Goal: Book appointment/travel/reservation

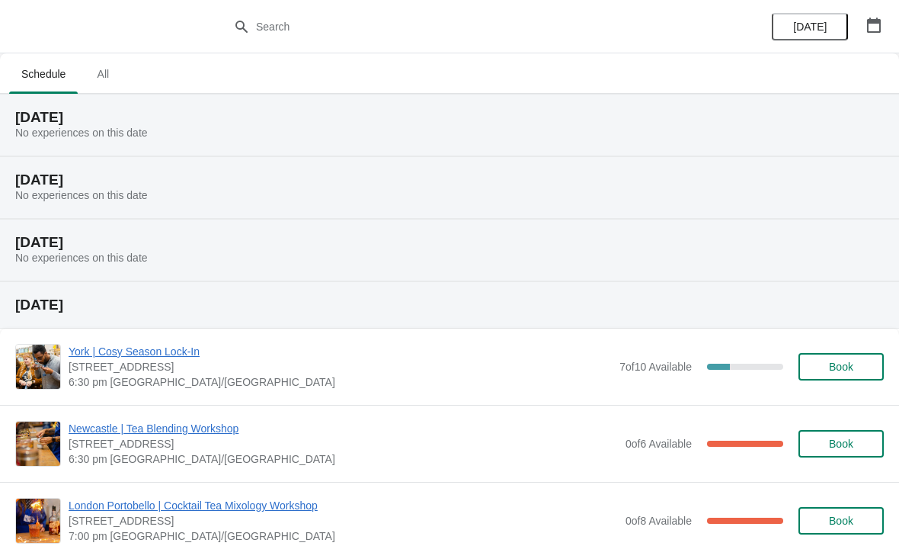
click at [878, 30] on icon "button" at bounding box center [873, 25] width 15 height 15
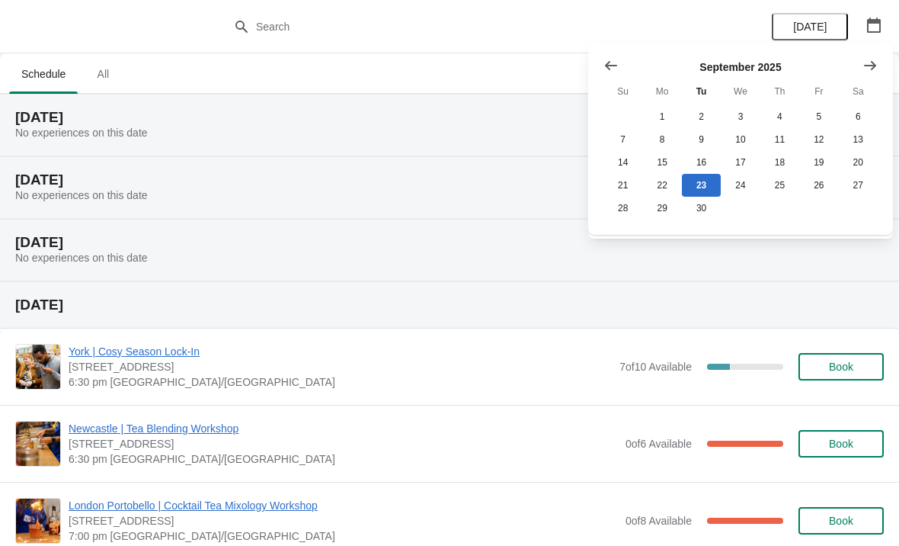
click at [873, 65] on icon "Show next month, October 2025" at bounding box center [870, 64] width 12 height 9
click at [874, 66] on icon "Show next month, November 2025" at bounding box center [870, 64] width 12 height 9
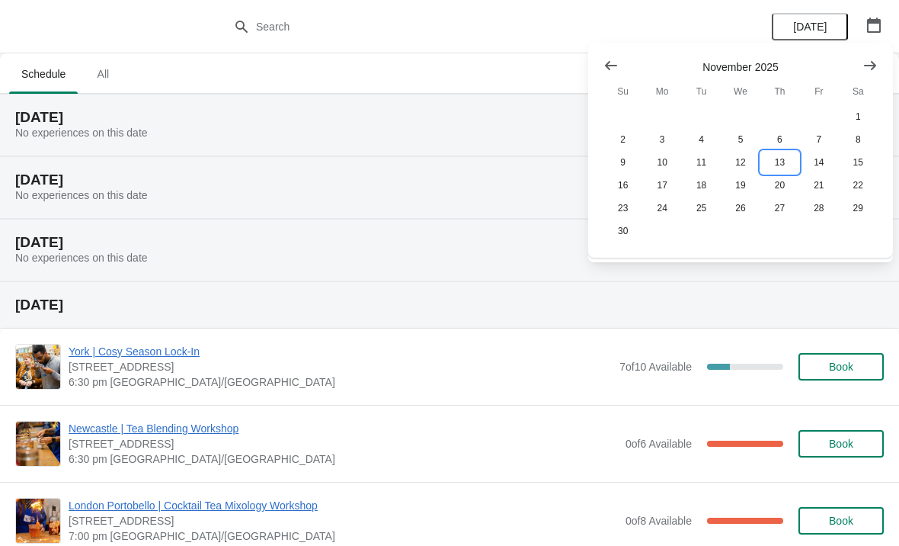
click at [783, 160] on button "13" at bounding box center [780, 162] width 39 height 23
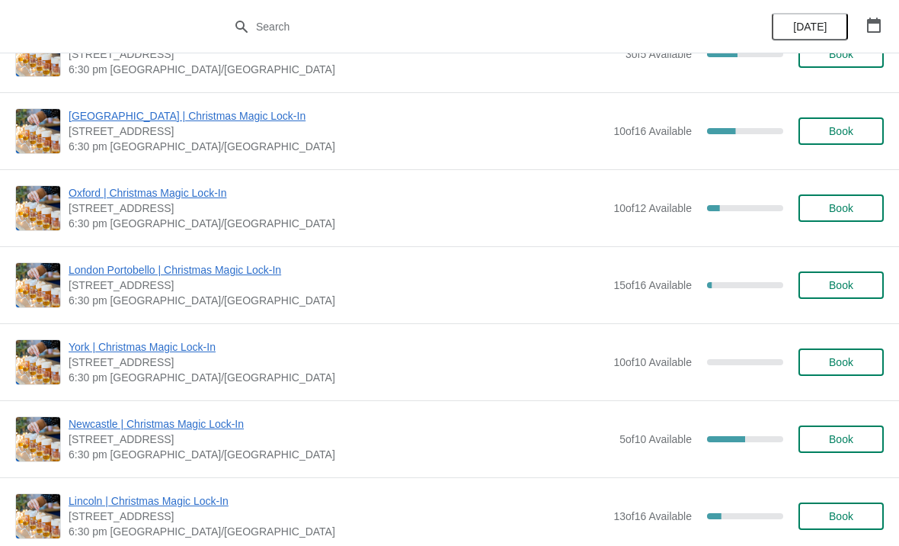
scroll to position [980, 0]
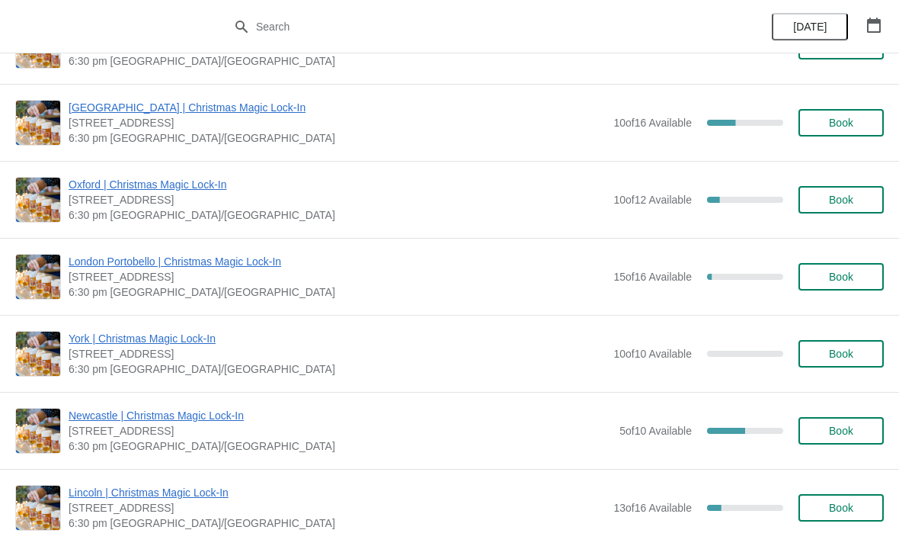
click at [848, 434] on span "Book" at bounding box center [841, 430] width 24 height 12
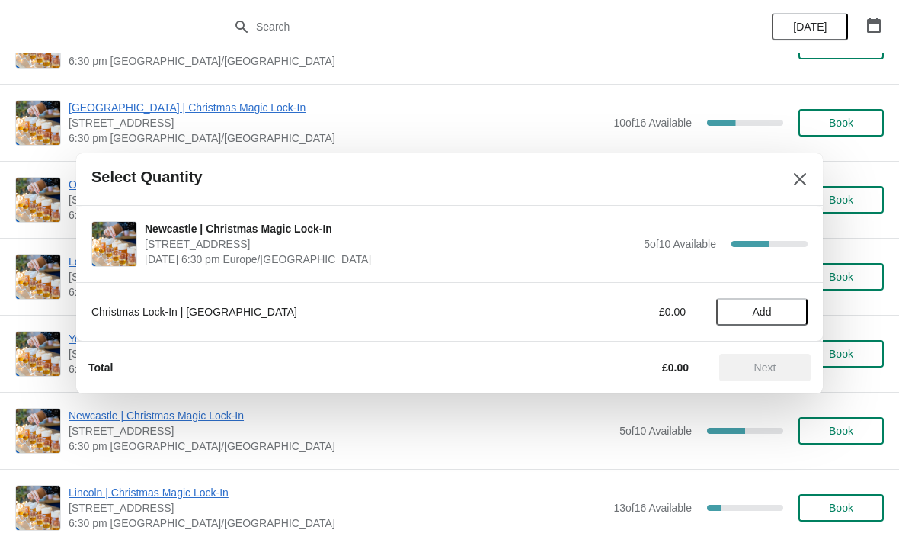
click at [758, 311] on span "Add" at bounding box center [762, 312] width 19 height 12
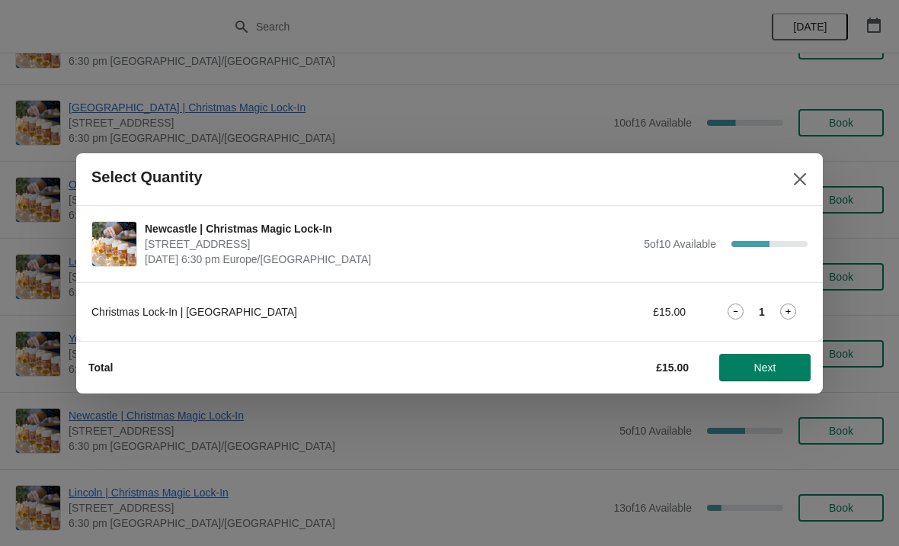
click at [789, 309] on icon at bounding box center [788, 311] width 5 height 5
click at [775, 365] on span "Next" at bounding box center [765, 367] width 22 height 12
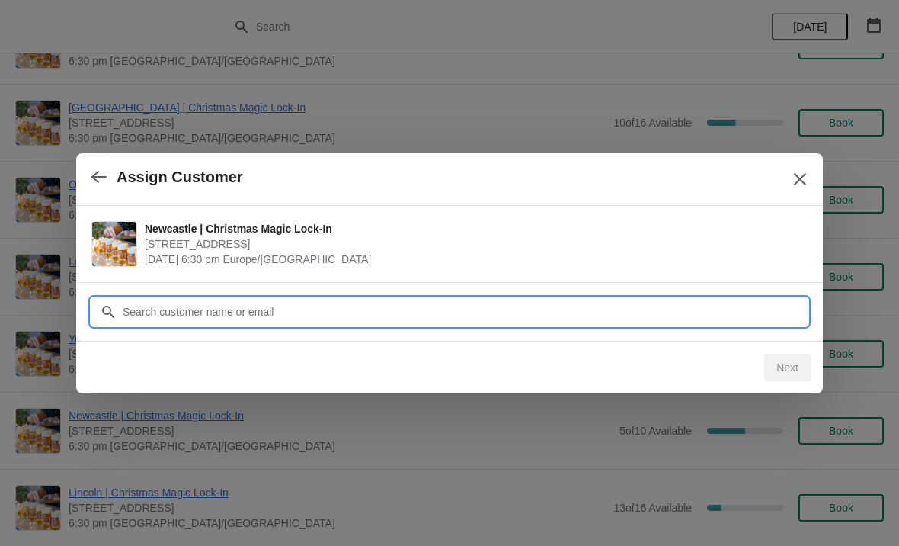
click at [623, 314] on input "Customer" at bounding box center [465, 311] width 686 height 27
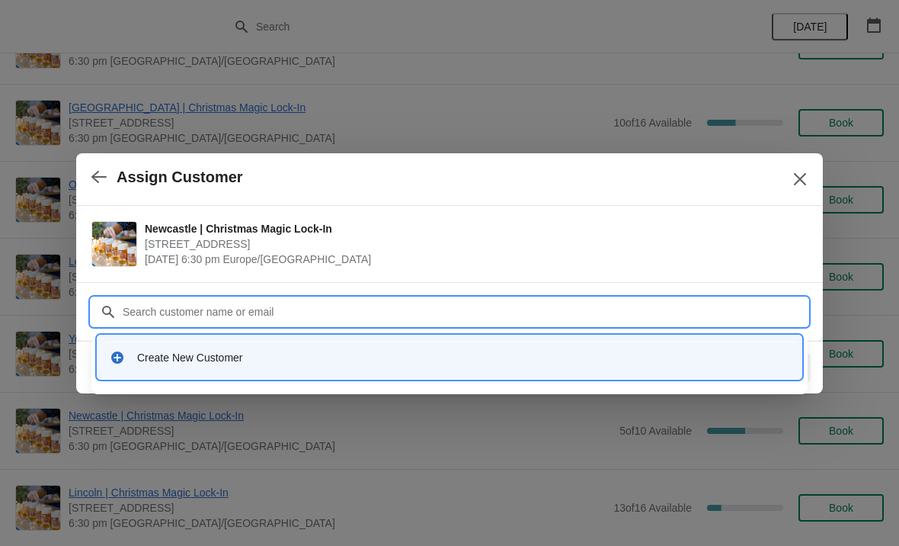
click at [122, 363] on icon at bounding box center [117, 357] width 15 height 15
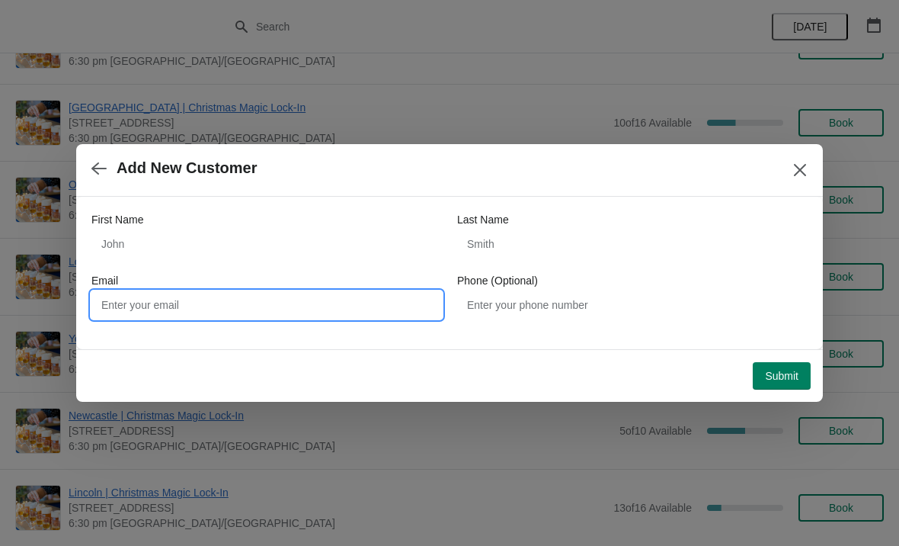
click at [261, 306] on input "Email" at bounding box center [266, 304] width 351 height 27
type input "Vittoriascicluna@gmail.com"
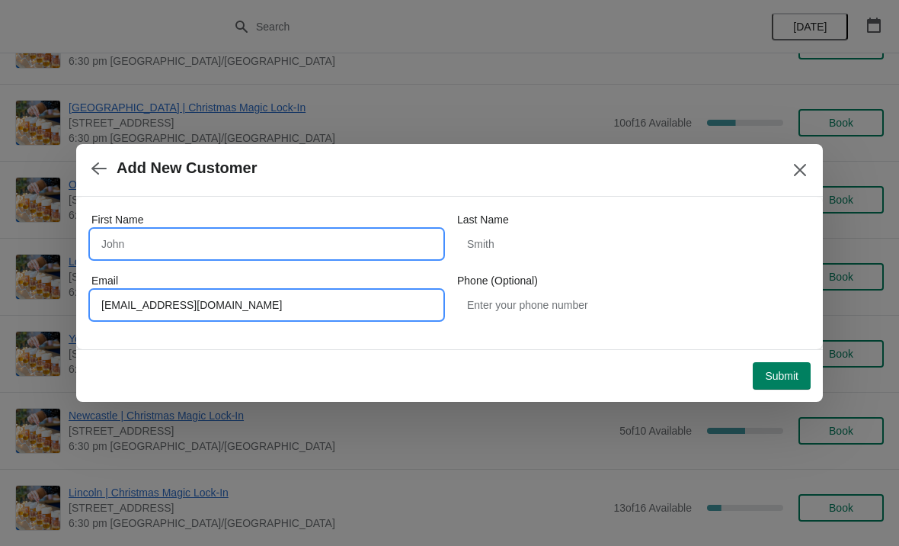
click at [302, 249] on input "First Name" at bounding box center [266, 243] width 351 height 27
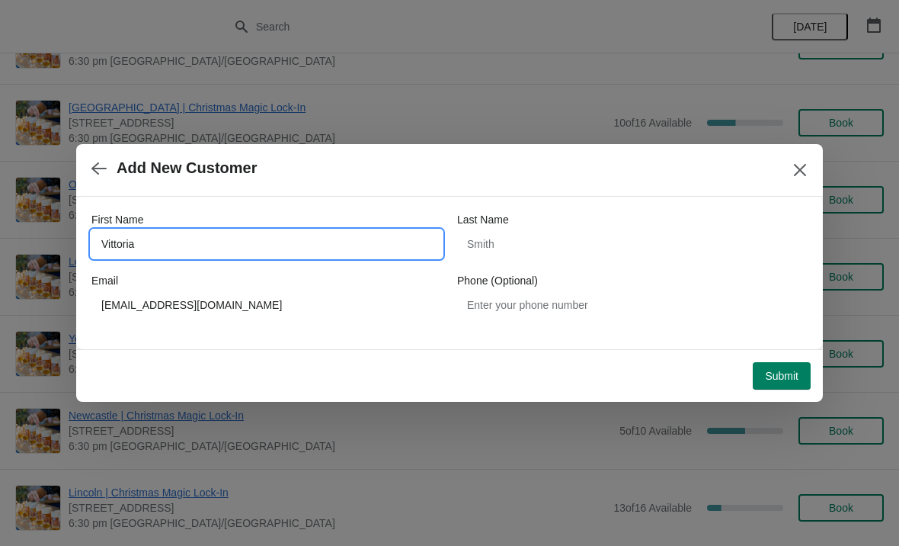
type input "Vittoria"
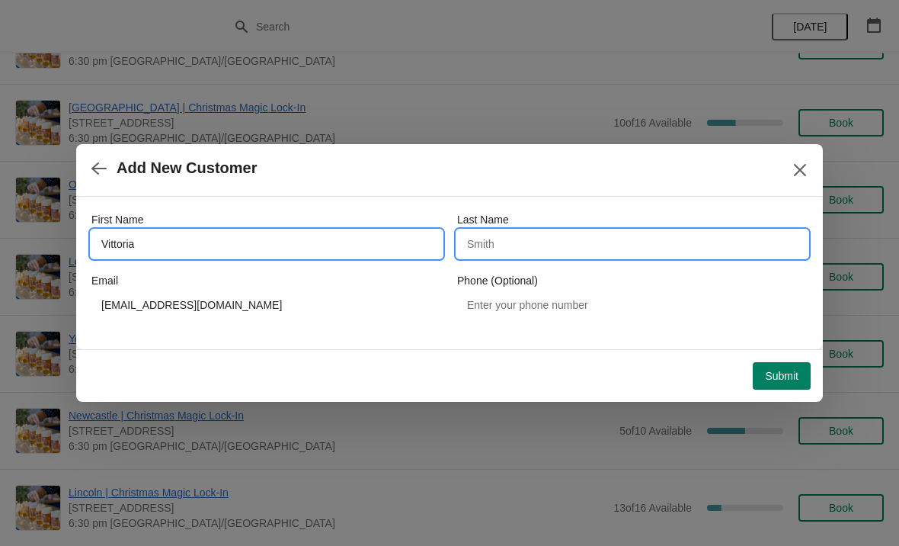
click at [572, 245] on input "Last Name" at bounding box center [632, 243] width 351 height 27
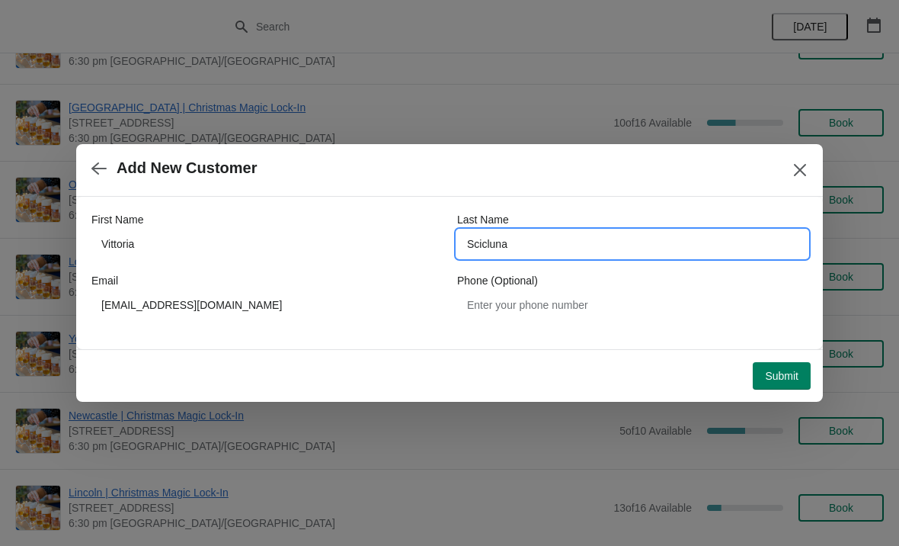
type input "Scicluna"
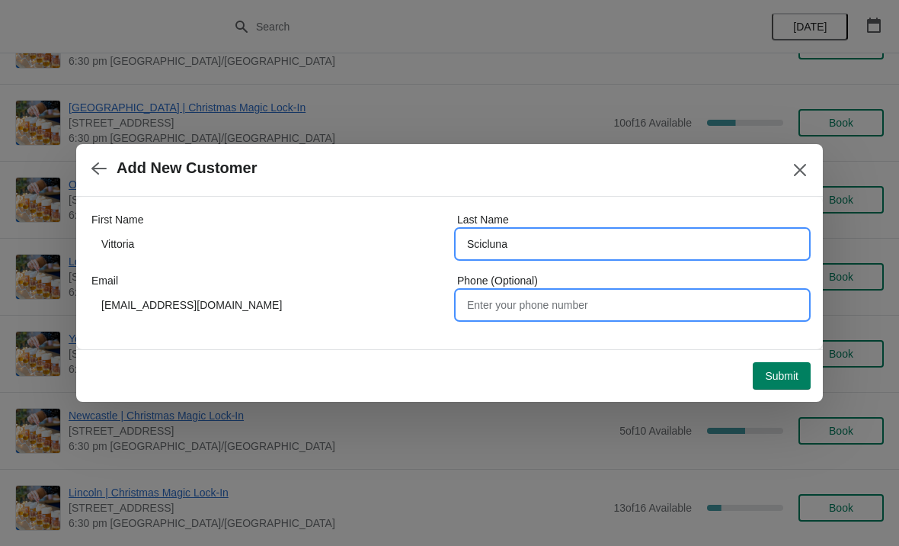
click at [605, 306] on input "Phone (Optional)" at bounding box center [632, 304] width 351 height 27
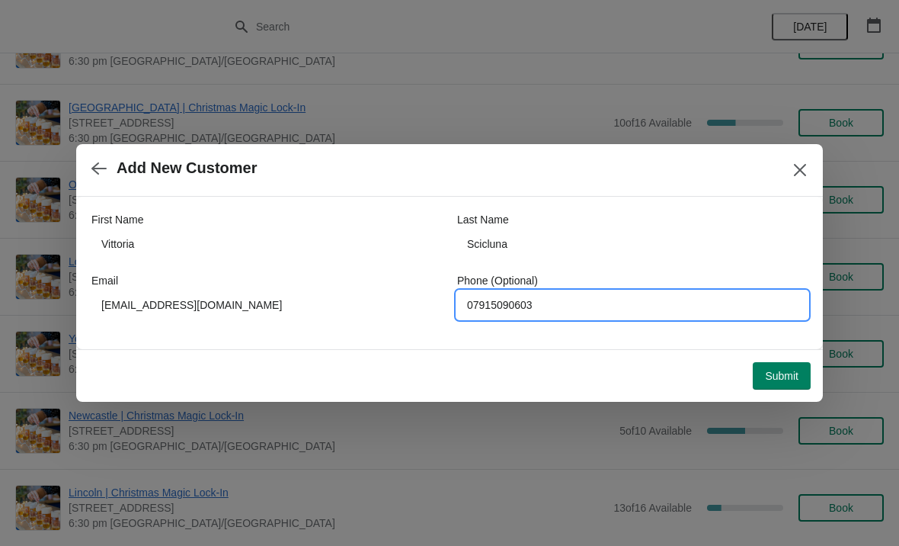
type input "07915090603"
click at [796, 376] on span "Submit" at bounding box center [782, 376] width 34 height 12
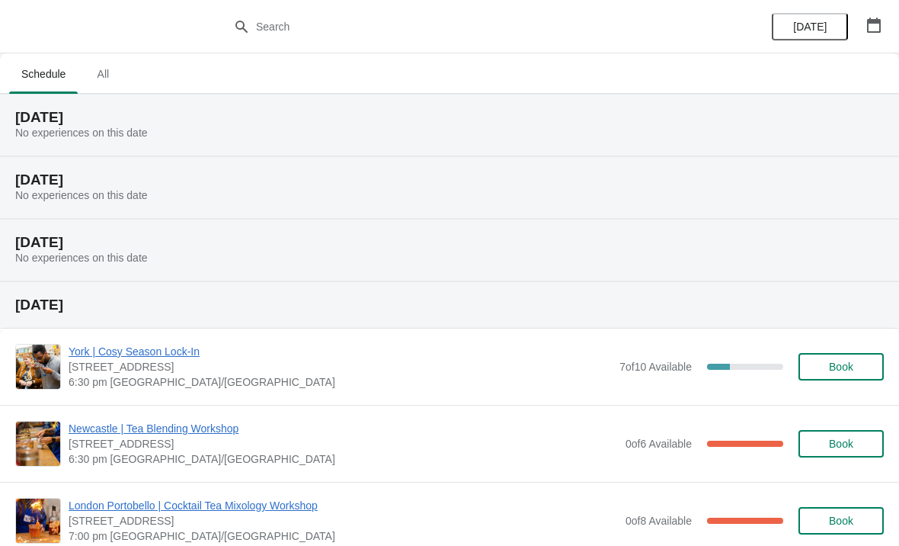
click at [869, 27] on icon "button" at bounding box center [873, 25] width 15 height 15
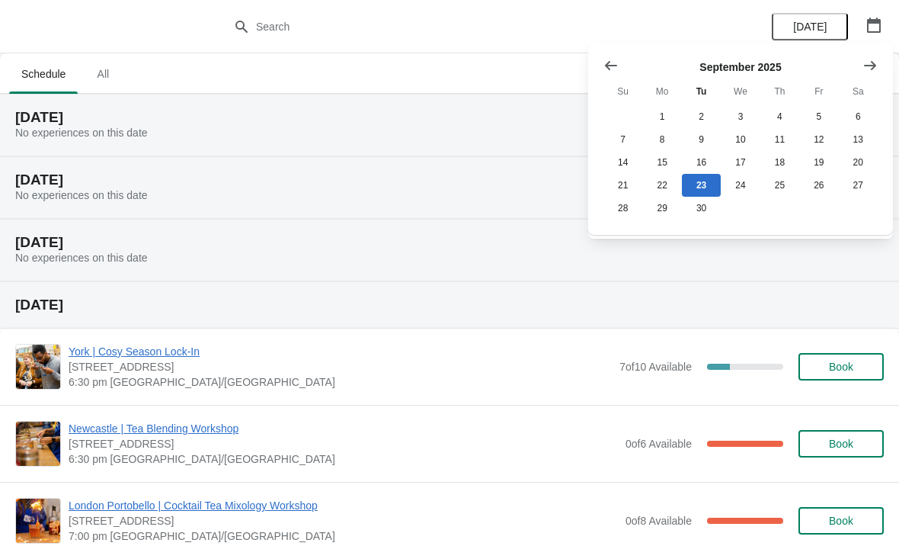
click at [870, 62] on icon "Show next month, October 2025" at bounding box center [870, 65] width 15 height 15
click at [876, 70] on icon "Show next month, November 2025" at bounding box center [870, 65] width 15 height 15
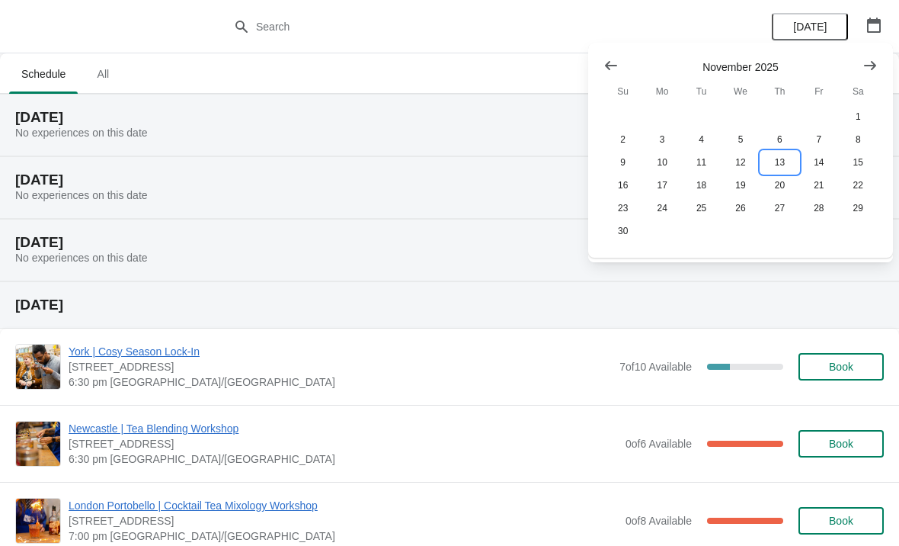
click at [781, 165] on button "13" at bounding box center [780, 162] width 39 height 23
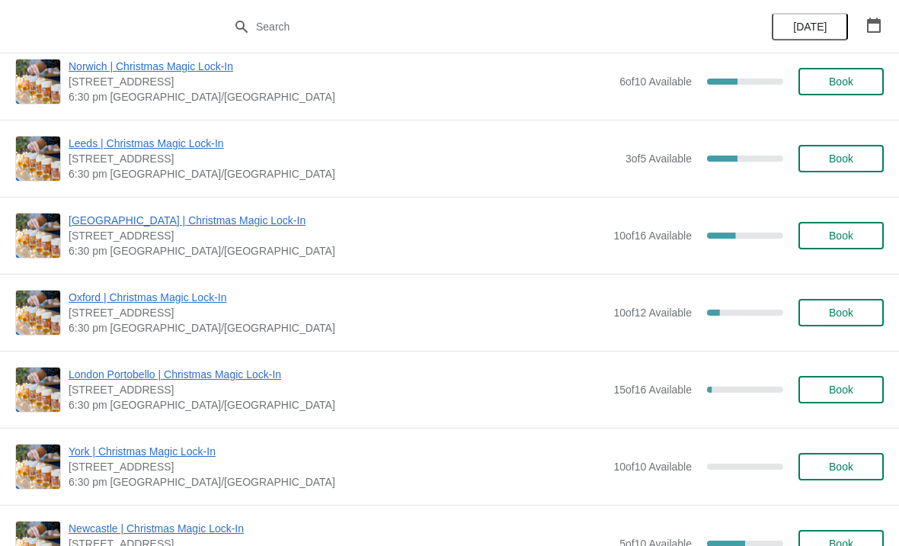
scroll to position [888, 0]
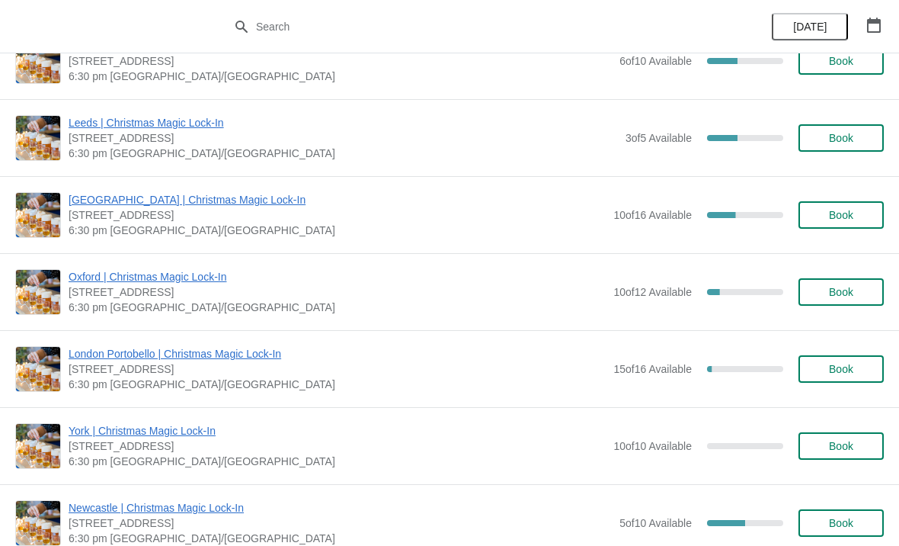
click at [837, 517] on span "Book" at bounding box center [841, 523] width 24 height 12
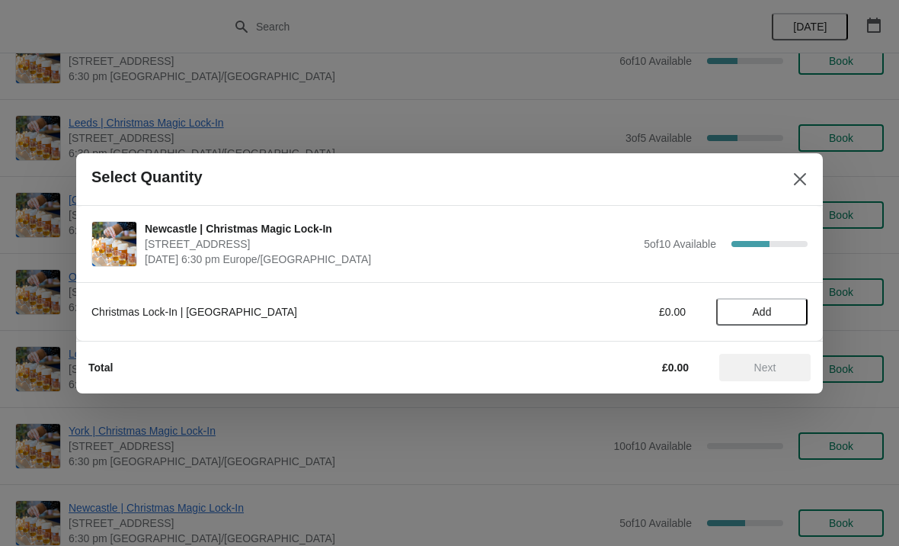
click at [774, 313] on span "Add" at bounding box center [762, 312] width 64 height 12
click at [785, 312] on icon at bounding box center [788, 311] width 16 height 16
click at [779, 369] on span "Next" at bounding box center [765, 367] width 67 height 12
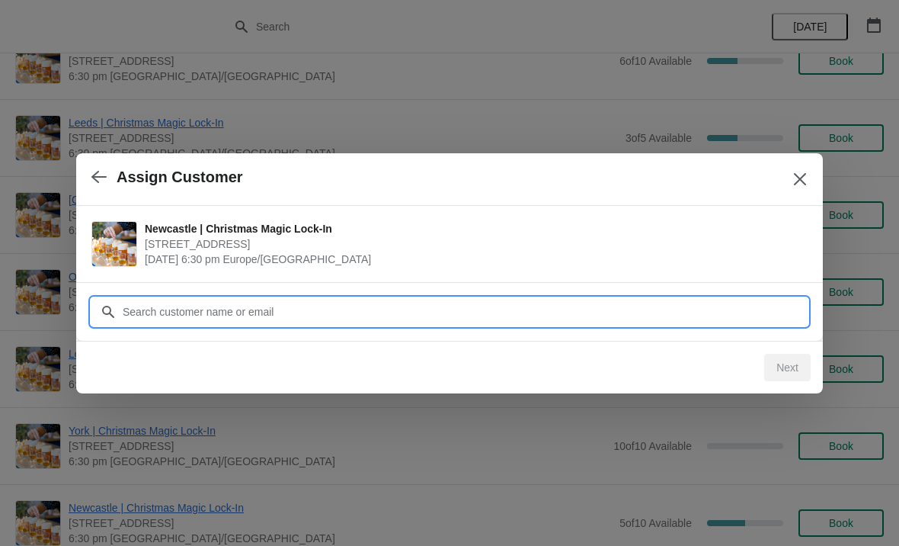
click at [623, 312] on input "Customer" at bounding box center [465, 311] width 686 height 27
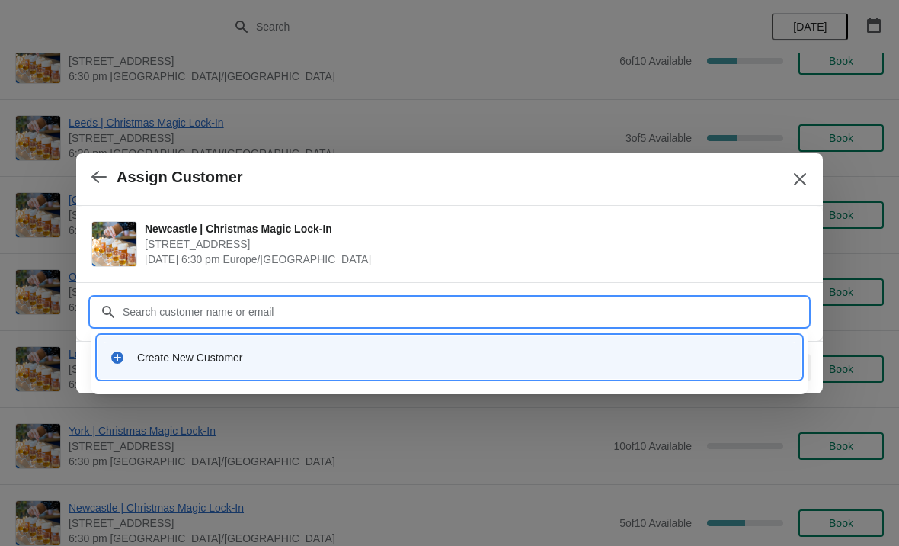
click at [246, 307] on input "Customer" at bounding box center [465, 311] width 686 height 27
paste input "[EMAIL_ADDRESS][DOMAIN_NAME]"
type input "[EMAIL_ADDRESS][DOMAIN_NAME]"
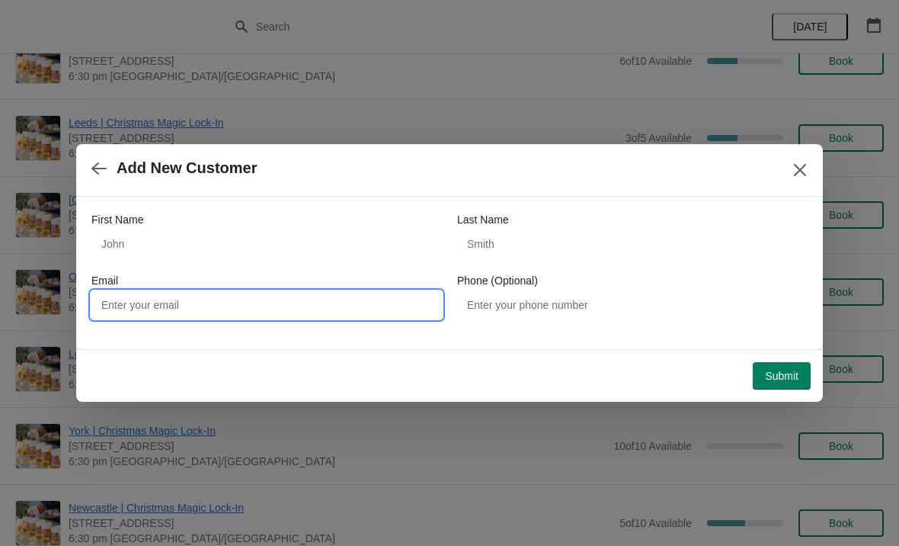
click at [348, 308] on input "Email" at bounding box center [266, 304] width 351 height 27
click at [282, 306] on input "Email" at bounding box center [266, 304] width 351 height 27
paste input "[EMAIL_ADDRESS][DOMAIN_NAME]"
type input "[EMAIL_ADDRESS][DOMAIN_NAME]"
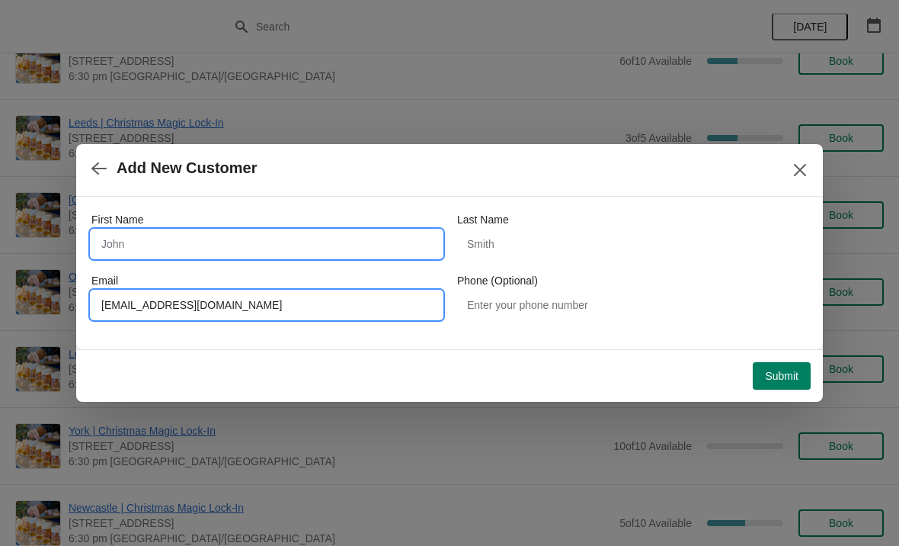
click at [330, 247] on input "First Name" at bounding box center [266, 243] width 351 height 27
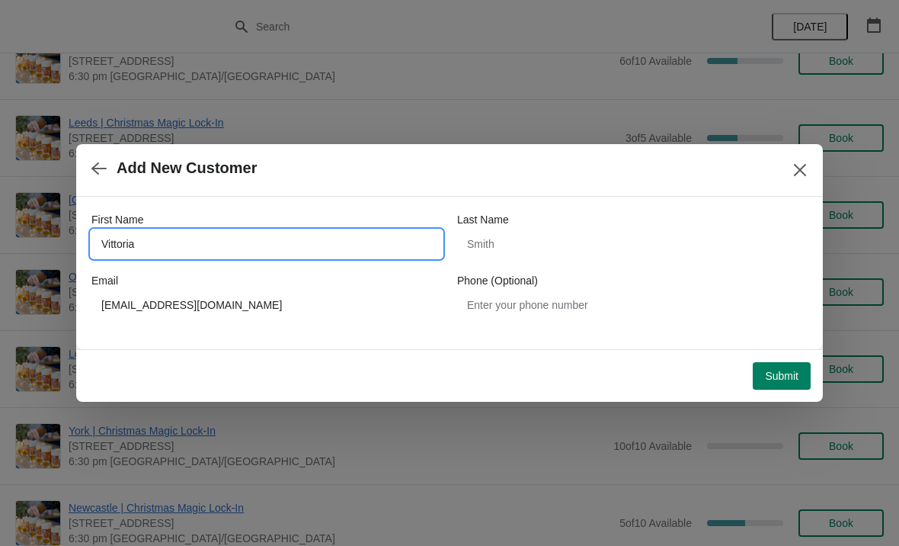
type input "Vittoria"
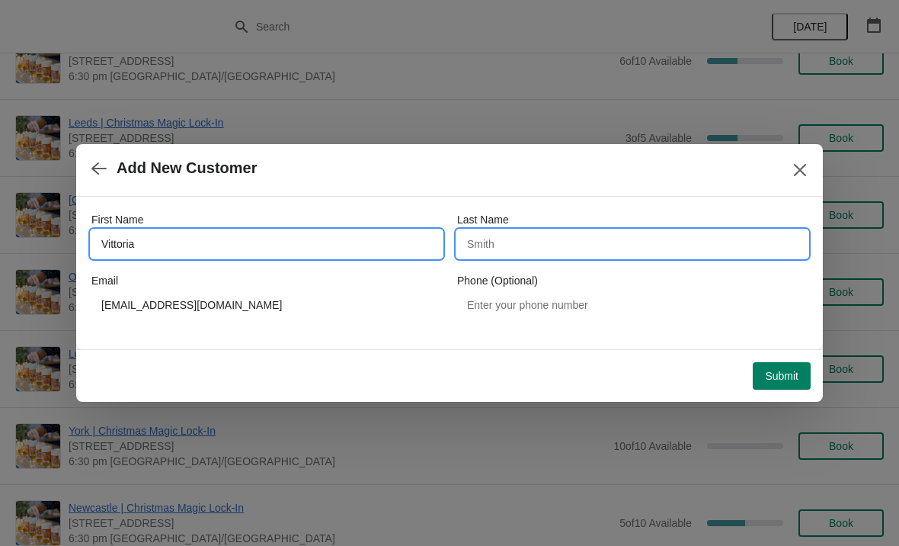
click at [556, 242] on input "Last Name" at bounding box center [632, 243] width 351 height 27
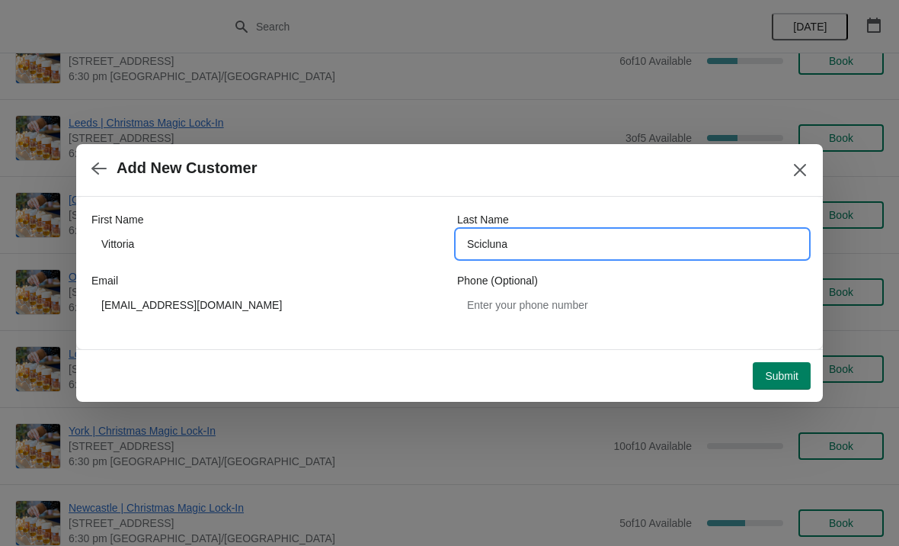
type input "Scicluna"
click at [782, 381] on span "Submit" at bounding box center [782, 376] width 34 height 12
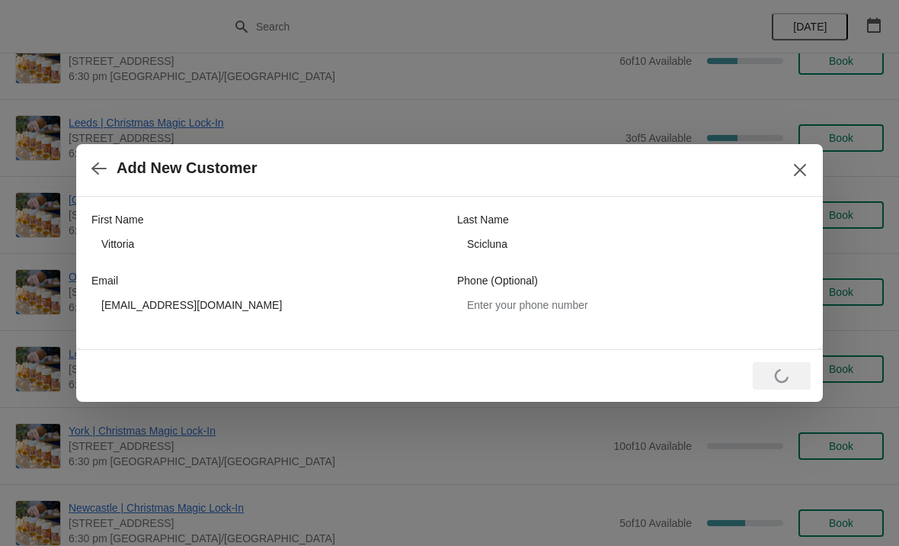
click at [485, 471] on div at bounding box center [449, 273] width 899 height 546
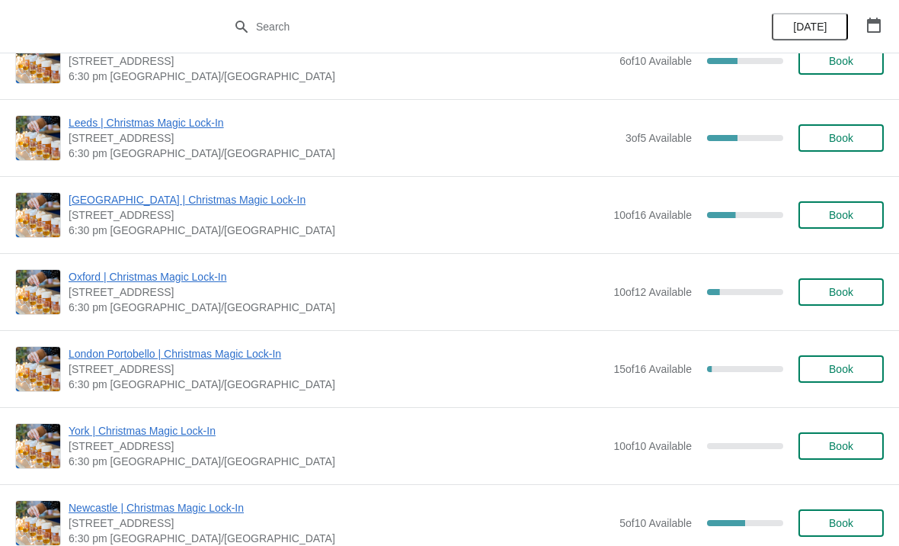
click at [841, 524] on span "Book" at bounding box center [841, 523] width 24 height 12
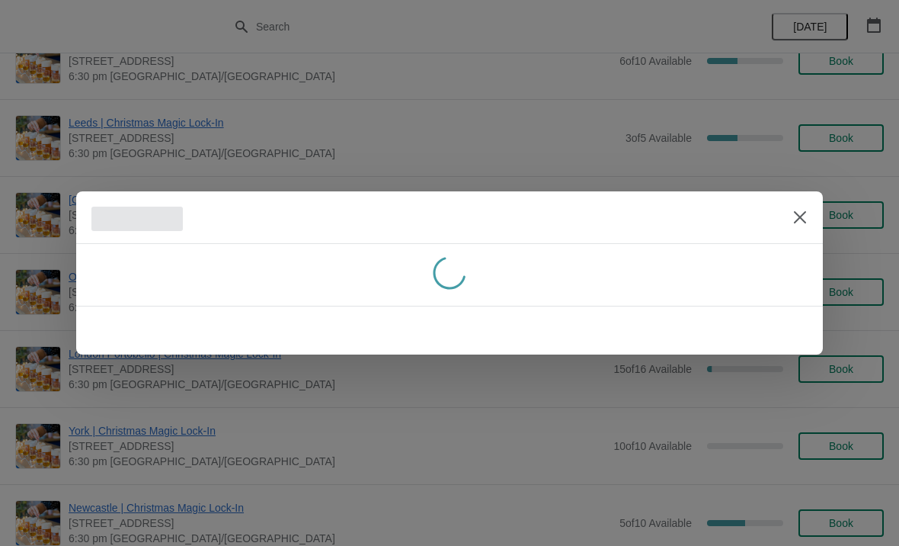
scroll to position [0, 0]
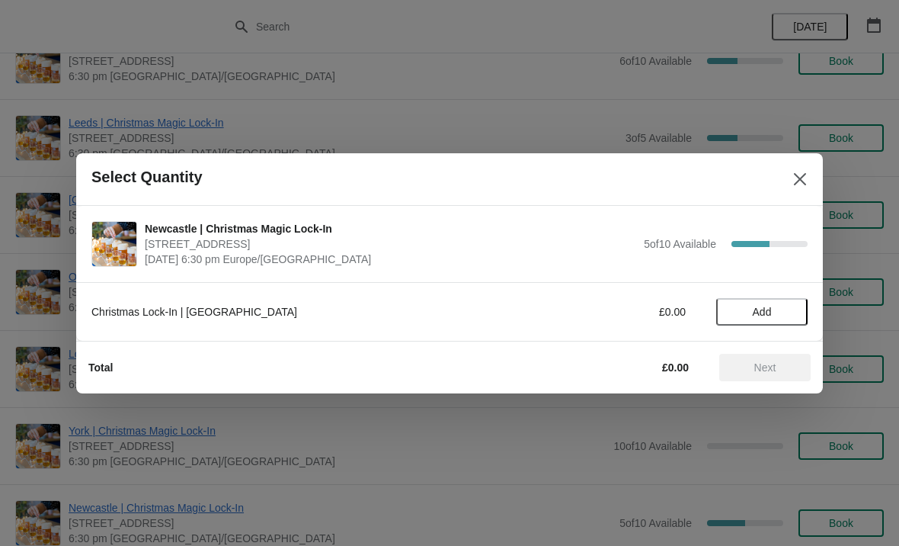
click at [778, 314] on span "Add" at bounding box center [762, 312] width 64 height 12
click at [792, 316] on icon at bounding box center [788, 311] width 16 height 16
click at [780, 377] on button "Next" at bounding box center [764, 367] width 91 height 27
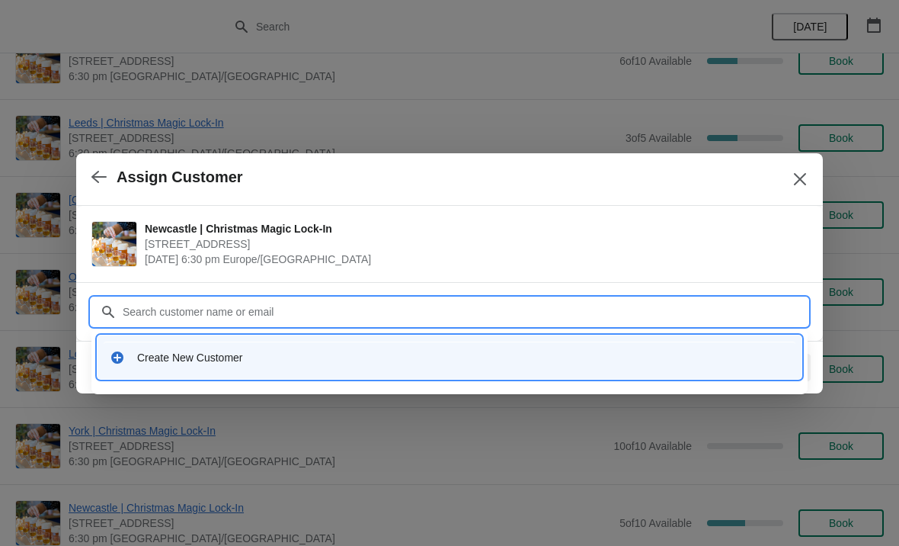
click at [202, 371] on div "Create New Customer" at bounding box center [450, 356] width 692 height 31
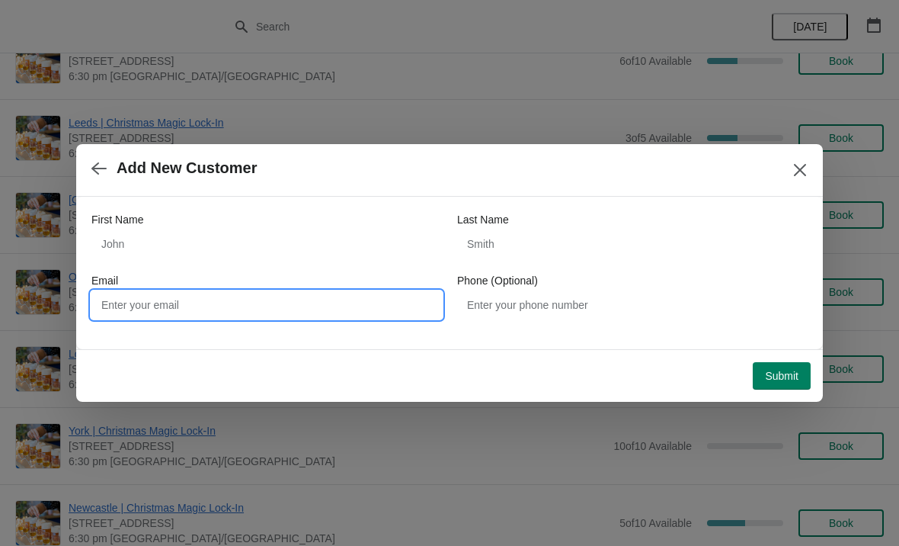
click at [298, 309] on input "Email" at bounding box center [266, 304] width 351 height 27
click at [286, 306] on input "Email" at bounding box center [266, 304] width 351 height 27
paste input "[EMAIL_ADDRESS][DOMAIN_NAME]"
type input "[EMAIL_ADDRESS][DOMAIN_NAME]"
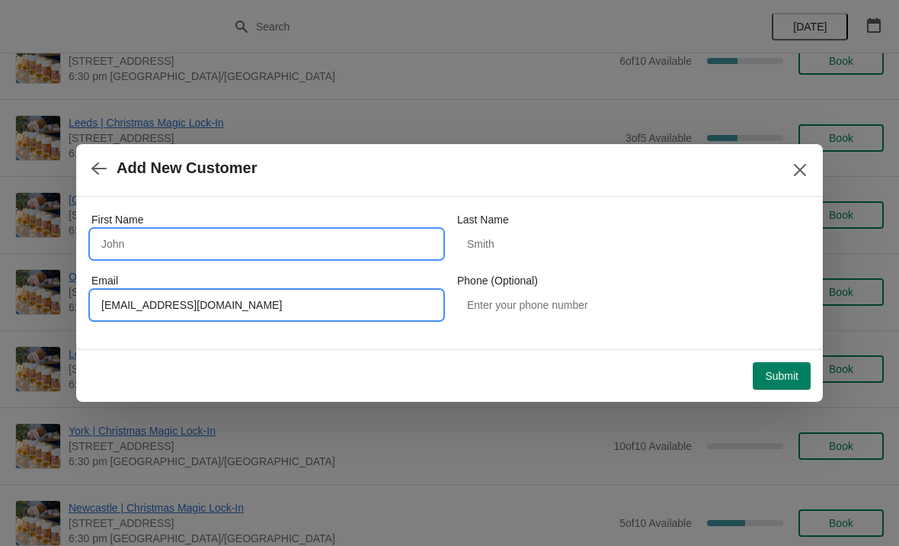
click at [225, 242] on input "First Name" at bounding box center [266, 243] width 351 height 27
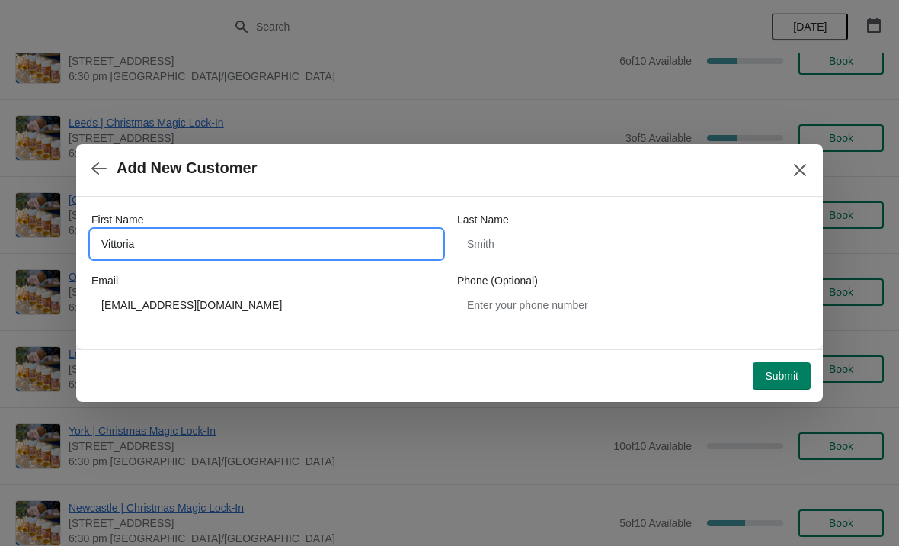
type input "Vittoria"
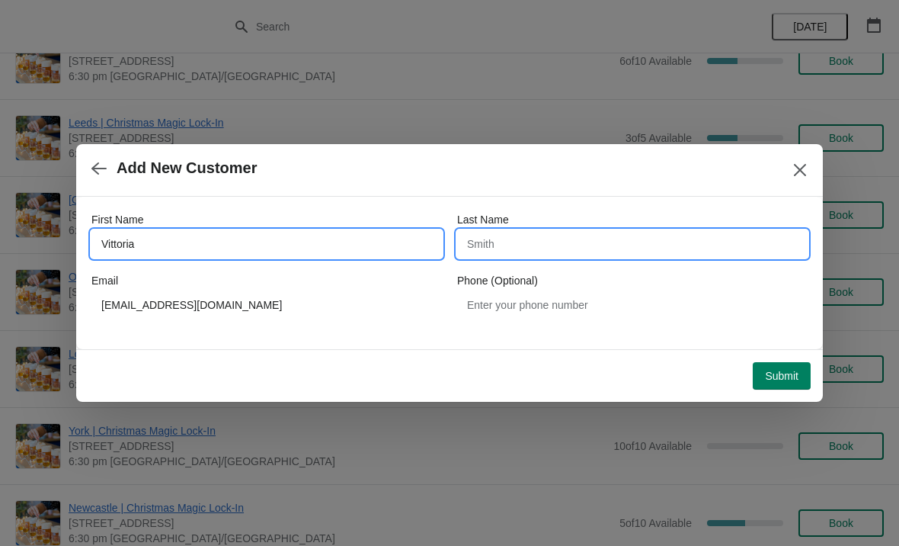
click at [559, 257] on input "Last Name" at bounding box center [632, 243] width 351 height 27
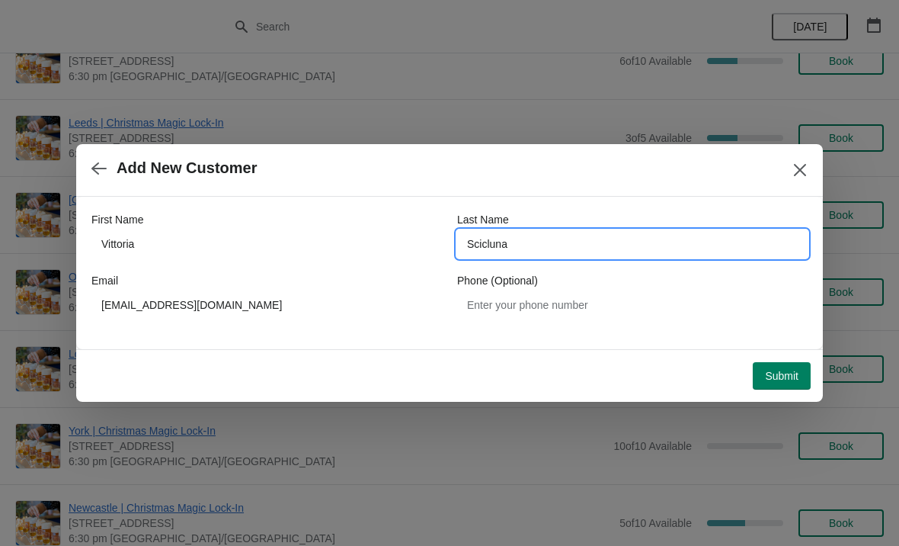
type input "Scicluna"
click at [784, 373] on span "Submit" at bounding box center [782, 376] width 34 height 12
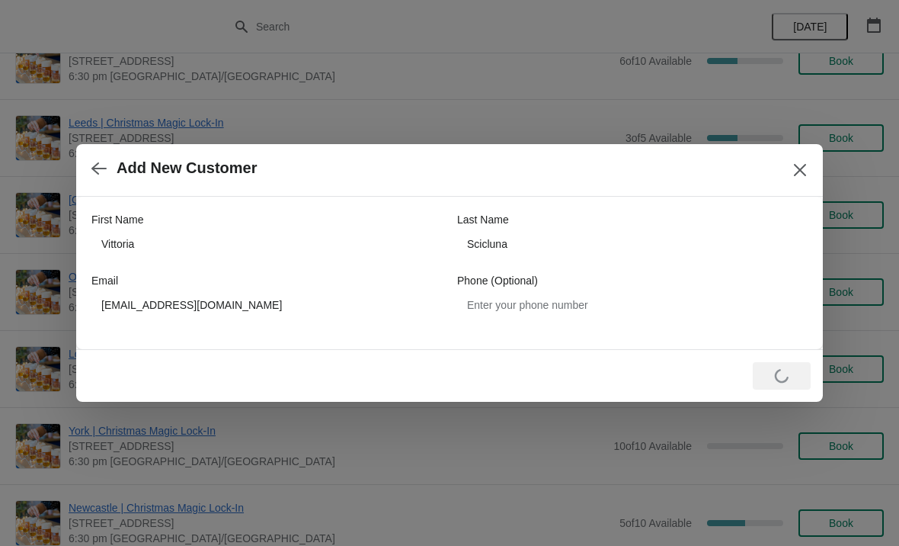
click at [809, 165] on button "Close" at bounding box center [799, 169] width 27 height 27
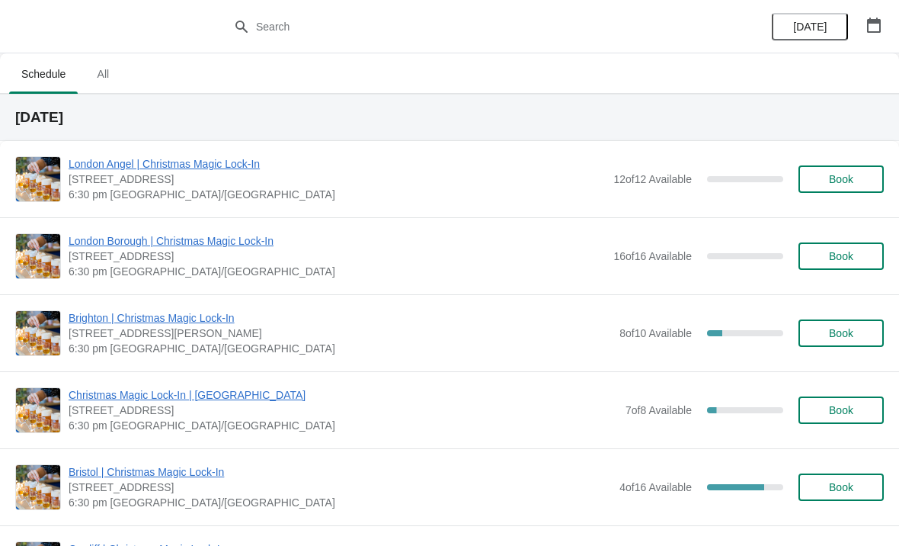
scroll to position [888, 0]
